Goal: Transaction & Acquisition: Purchase product/service

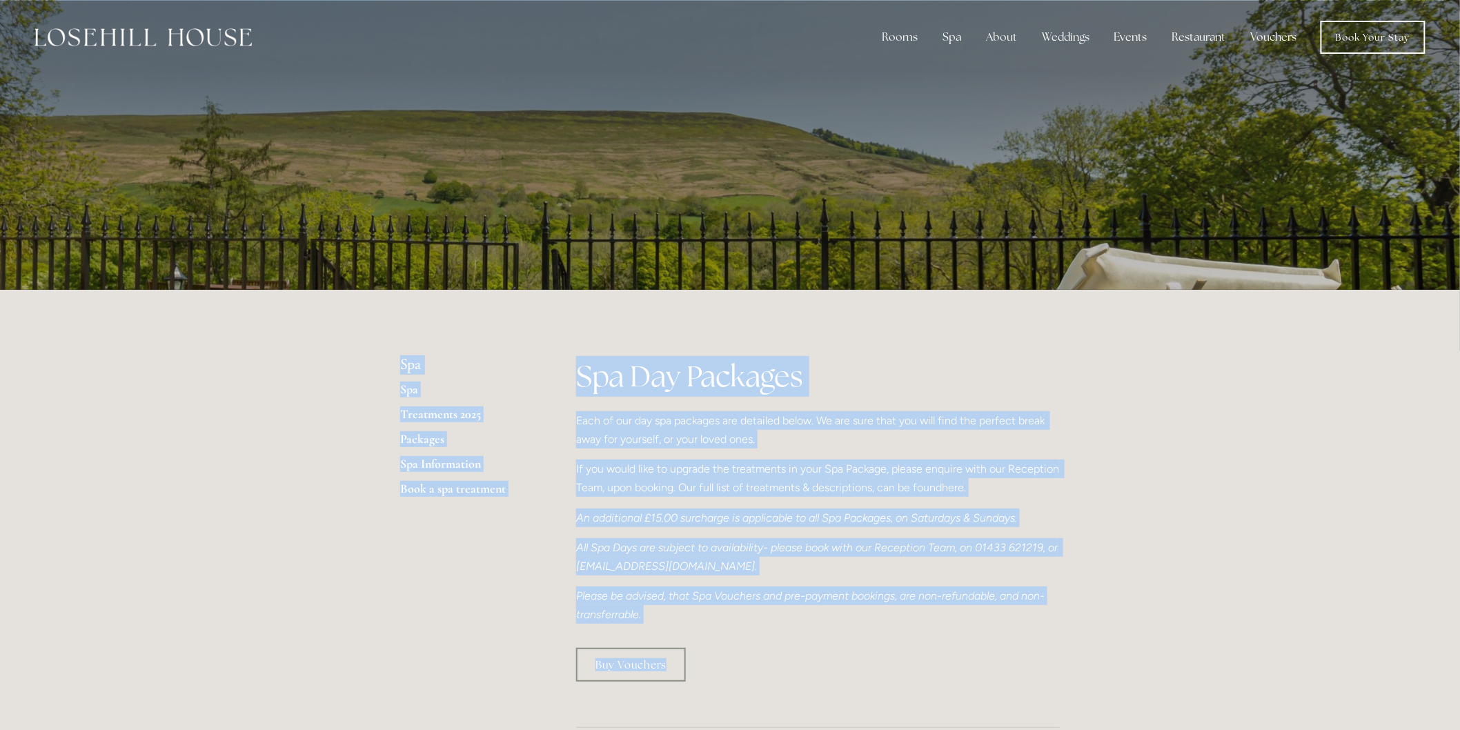
drag, startPoint x: 569, startPoint y: 245, endPoint x: 705, endPoint y: 421, distance: 222.3
click at [715, 651] on div "Buy Vouchers" at bounding box center [818, 665] width 484 height 34
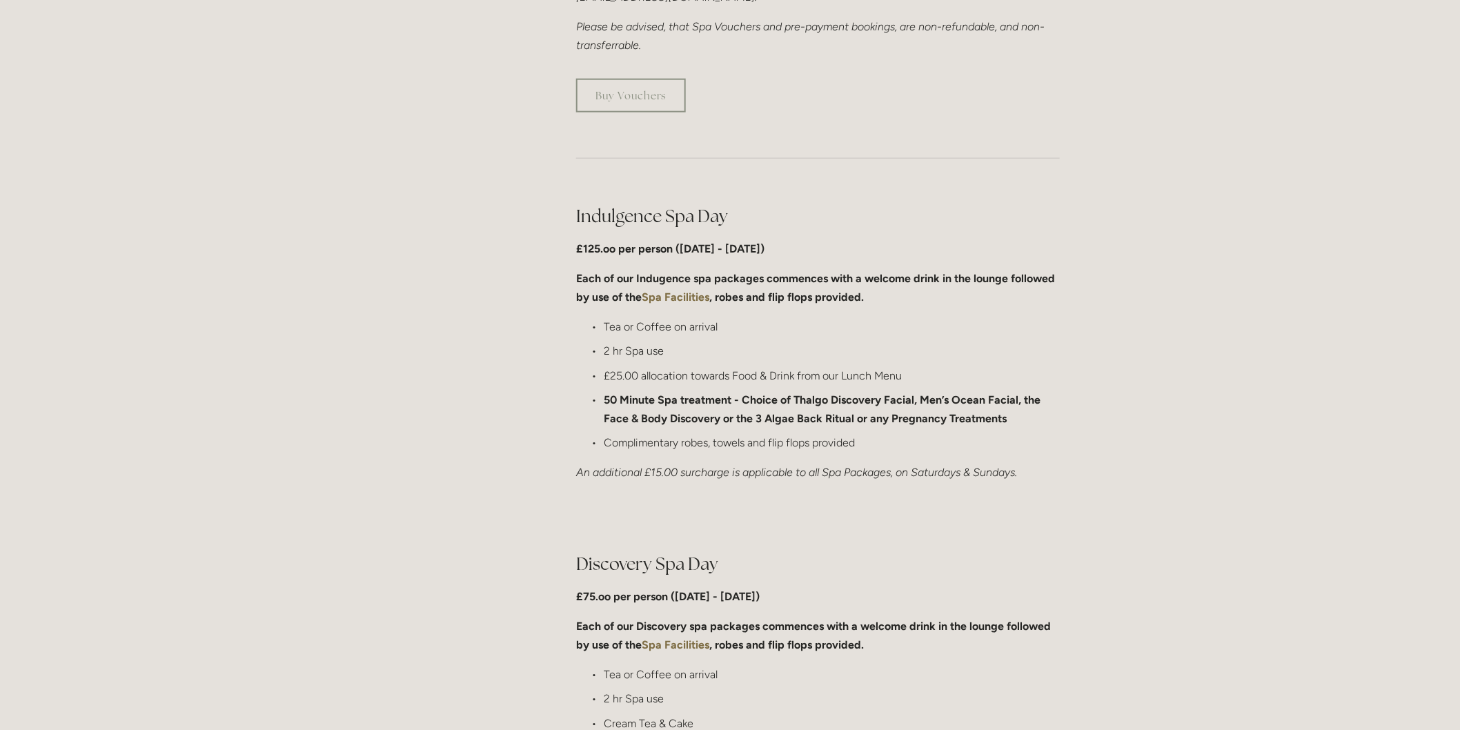
scroll to position [767, 0]
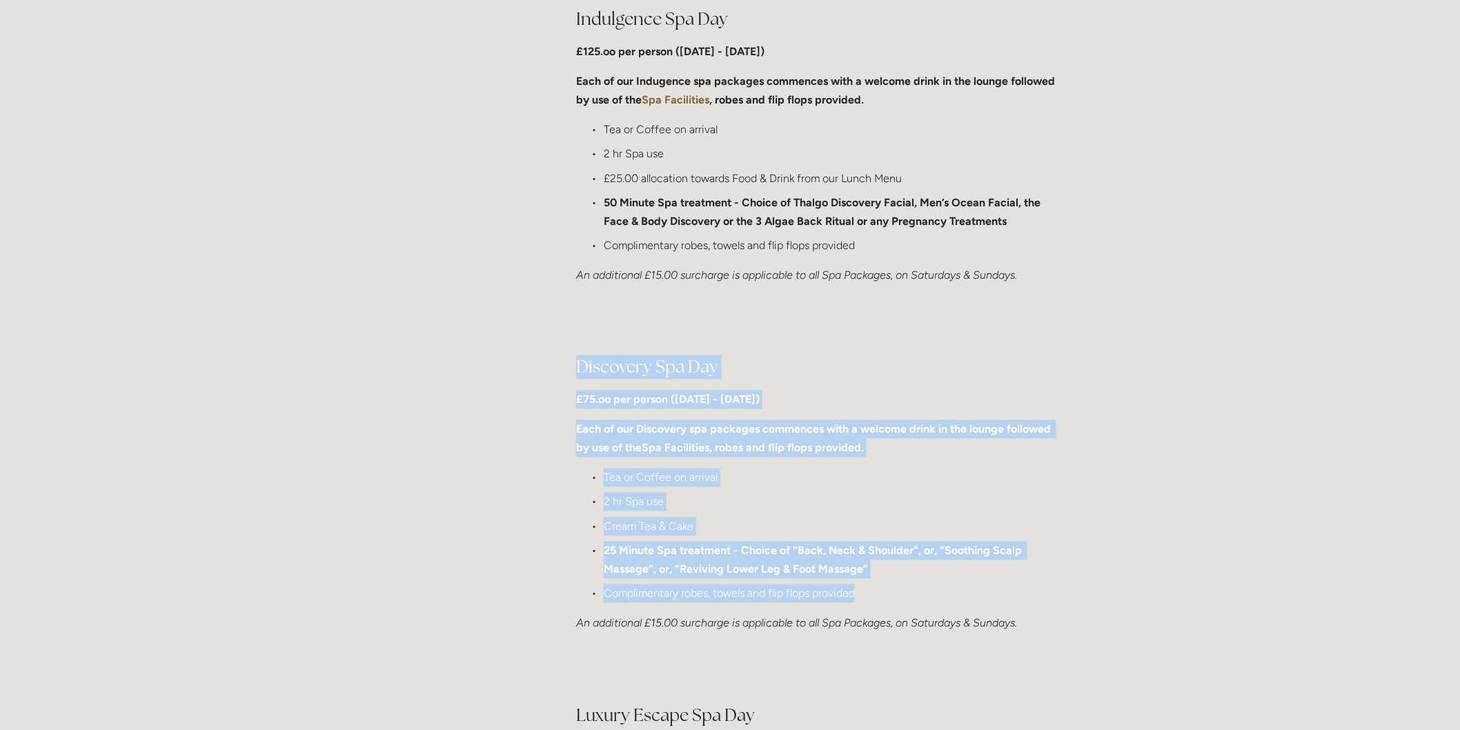
drag, startPoint x: 576, startPoint y: 364, endPoint x: 875, endPoint y: 589, distance: 374.0
click at [875, 589] on div "Discovery Spa Day £75.oo per person ([DATE] - [DATE]) Each of our Discovery spa…" at bounding box center [817, 495] width 507 height 302
copy div "Discovery Spa Day £75.oo per person ([DATE] - [DATE]) Each of our Discovery spa…"
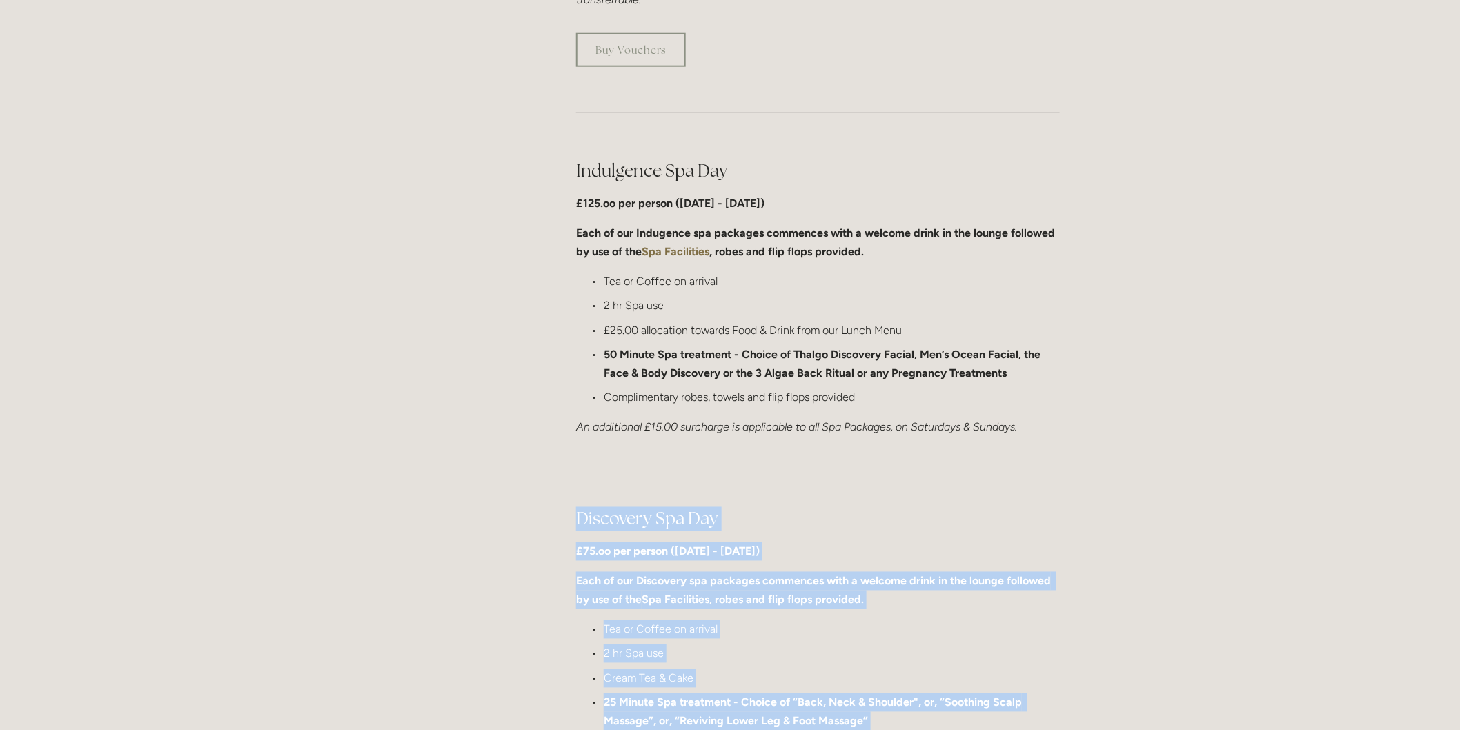
scroll to position [613, 0]
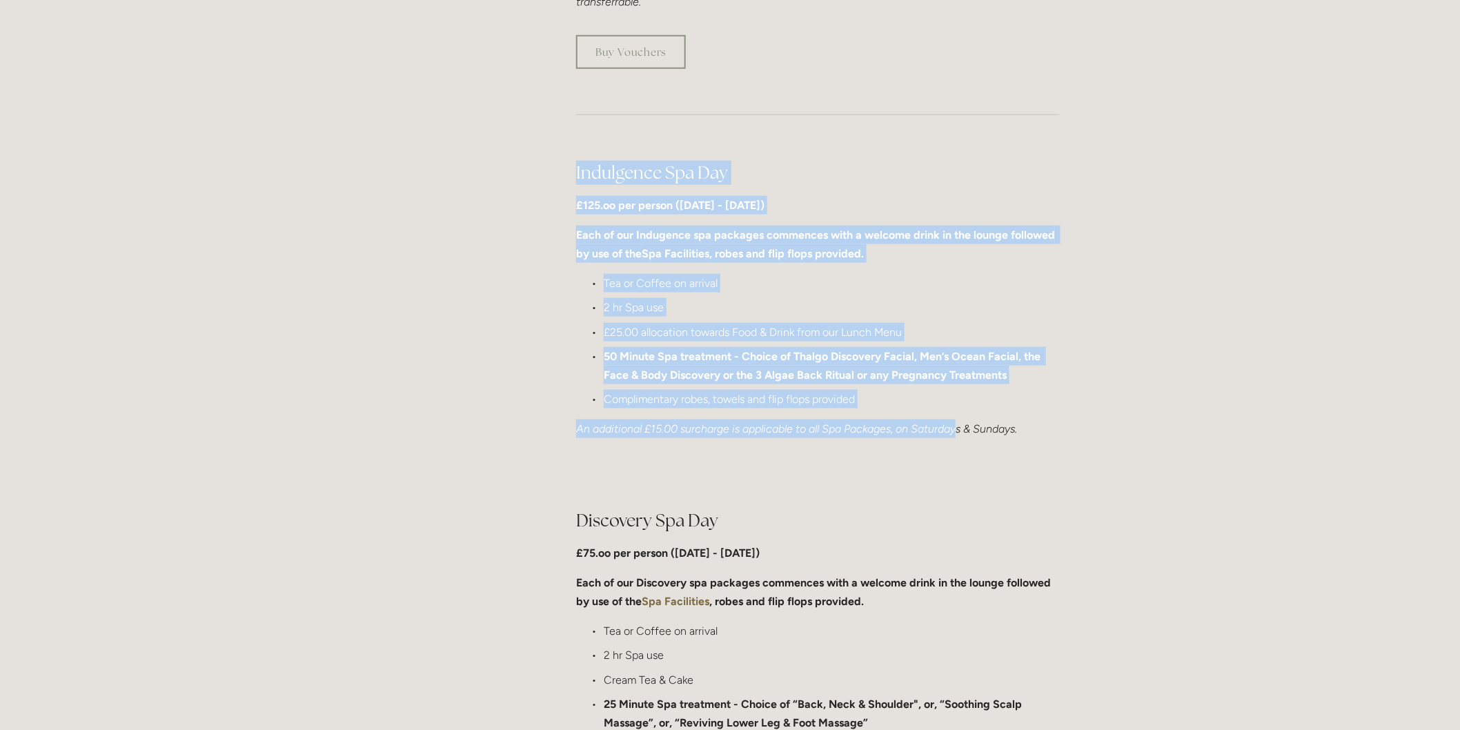
drag, startPoint x: 573, startPoint y: 166, endPoint x: 962, endPoint y: 412, distance: 459.6
click at [962, 412] on div "Indulgence Spa Day £125.oo per person ([DATE] - [DATE]) Each of our Indugence s…" at bounding box center [817, 300] width 507 height 302
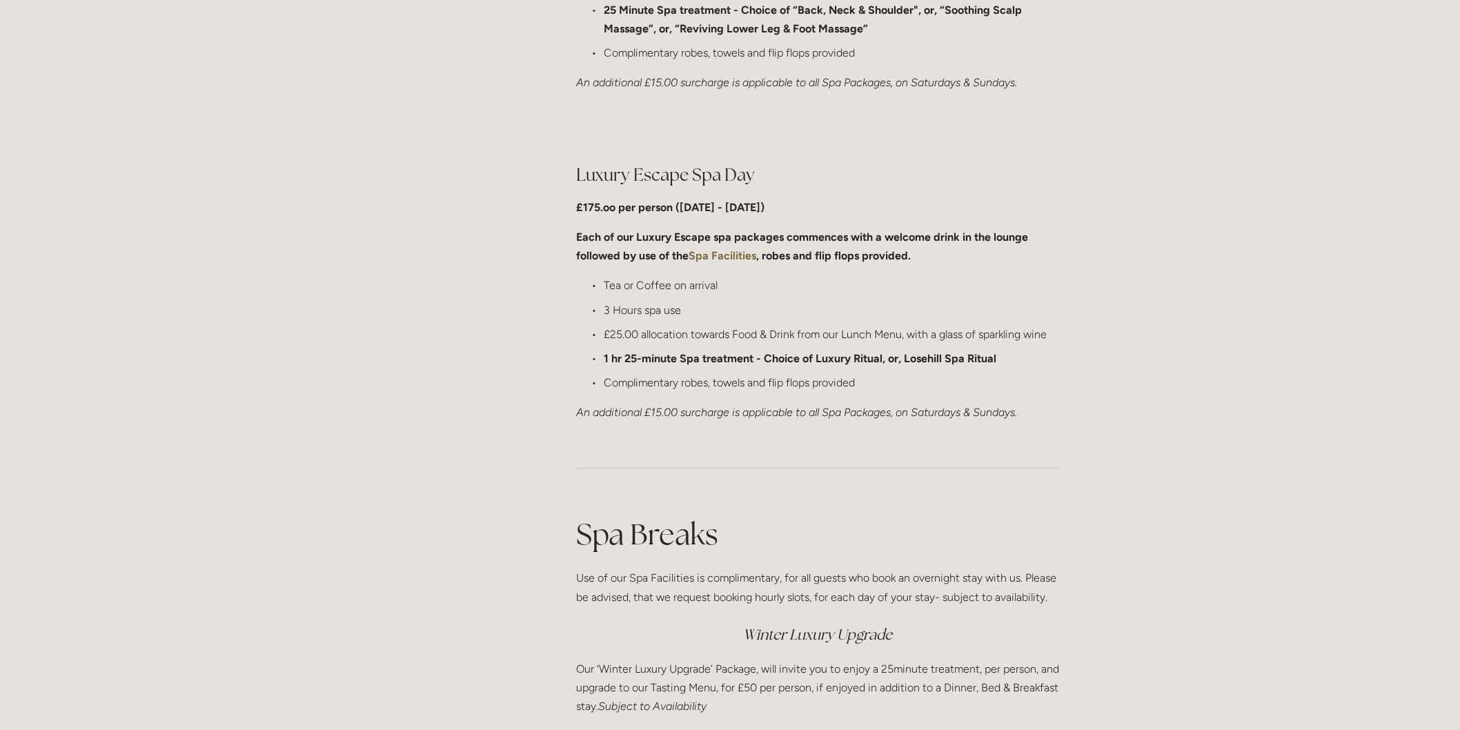
scroll to position [1303, 0]
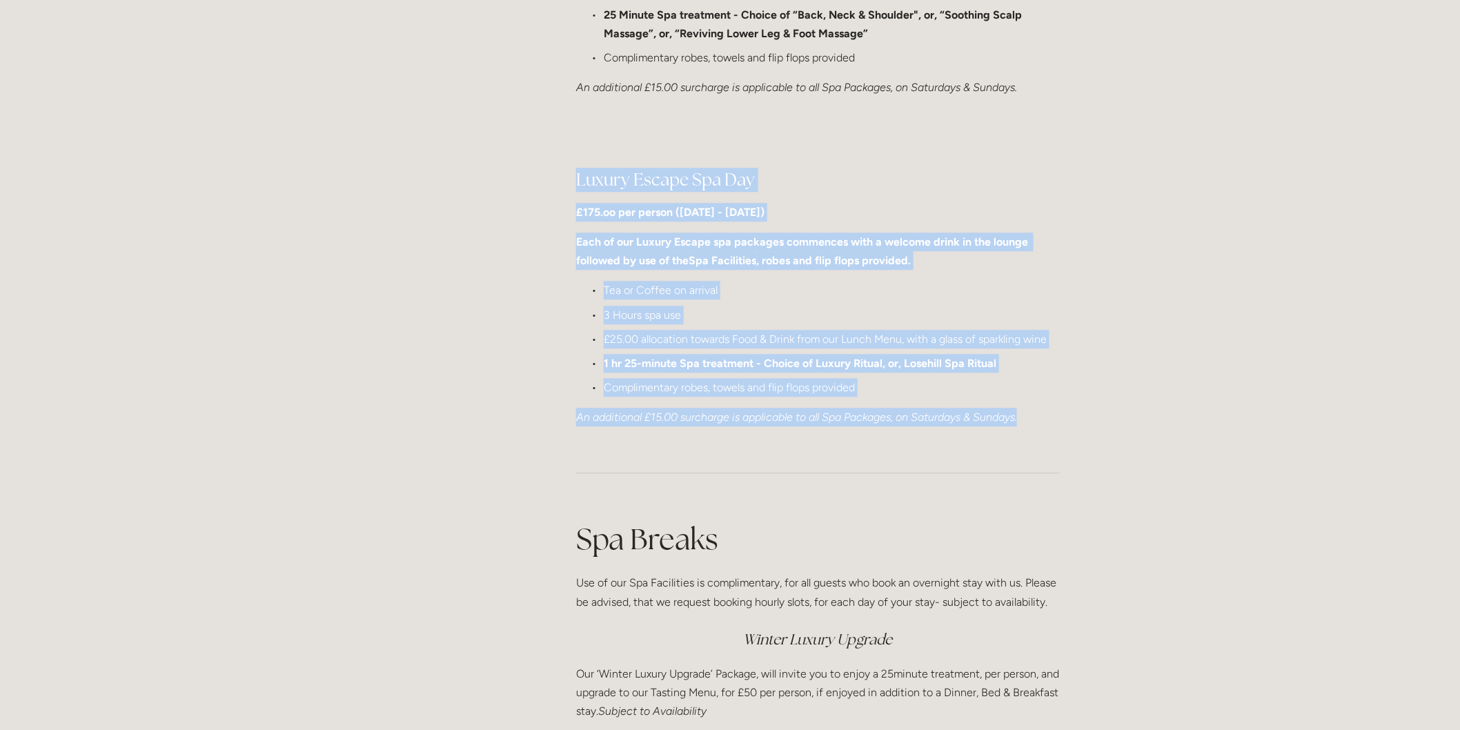
drag, startPoint x: 570, startPoint y: 175, endPoint x: 1034, endPoint y: 425, distance: 527.0
click at [1034, 425] on div "Luxury Escape Spa Day £175.oo per person ([DATE] - [DATE]) Each of our Luxury E…" at bounding box center [817, 297] width 507 height 283
copy div "Luxury Escape Spa Day £175.oo per person ([DATE] - [DATE]) Each of our Luxury E…"
